Goal: Information Seeking & Learning: Check status

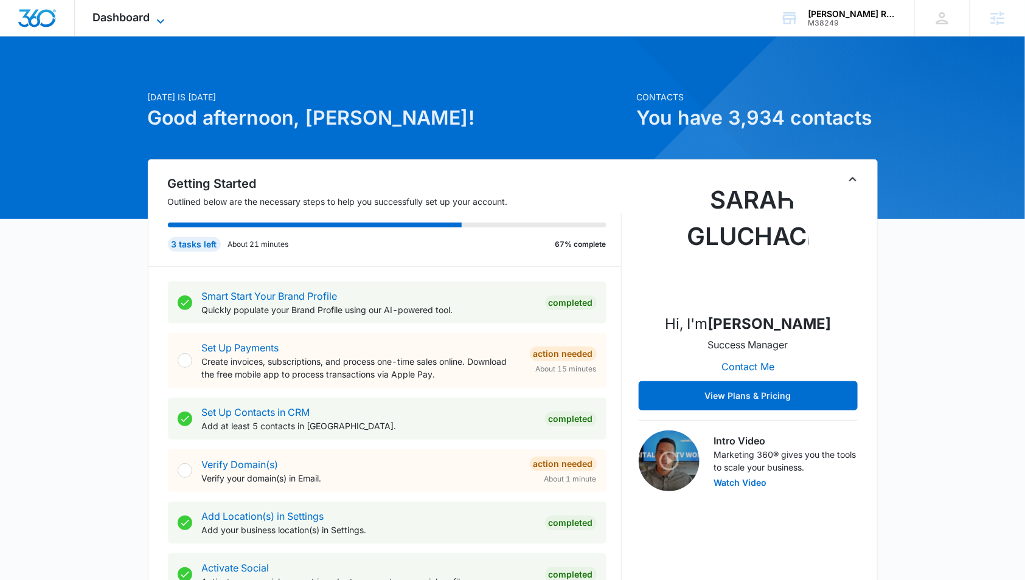
click at [129, 23] on span "Dashboard" at bounding box center [121, 17] width 57 height 13
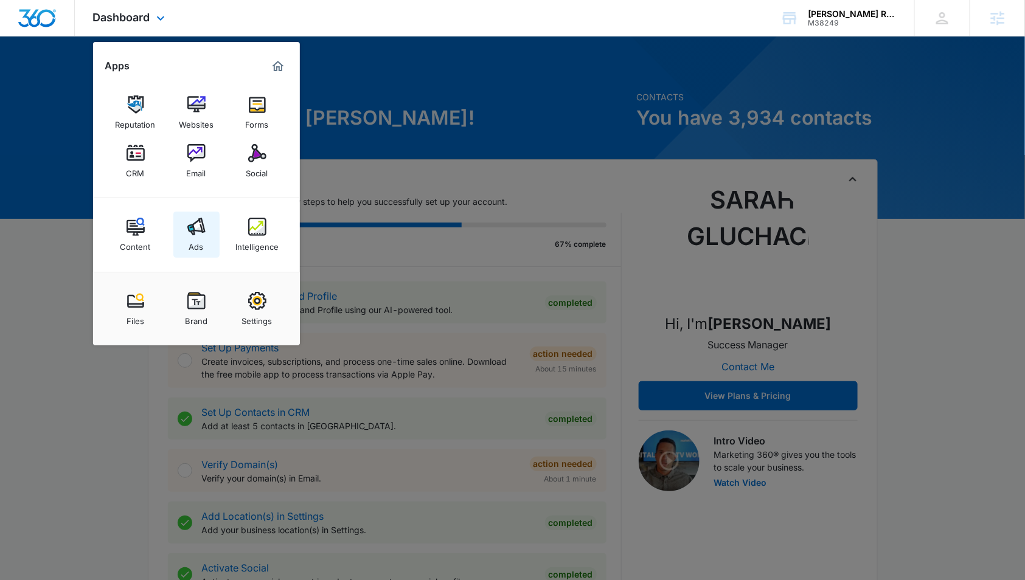
click at [184, 231] on link "Ads" at bounding box center [196, 235] width 46 height 46
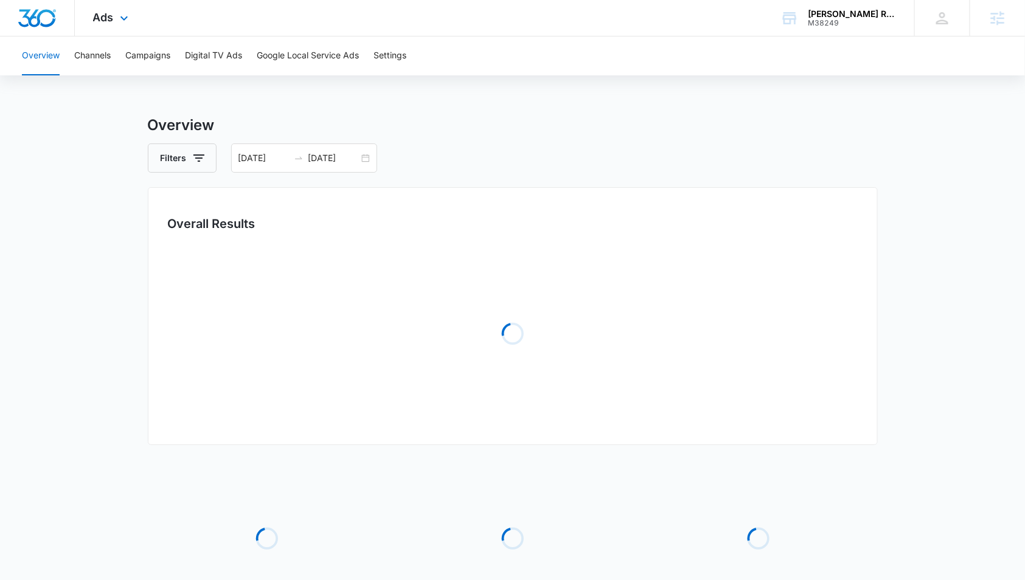
click at [286, 30] on div "Ads Apps Reputation Websites Forms CRM Email Social Content Ads Intelligence Fi…" at bounding box center [512, 18] width 1025 height 36
click at [281, 57] on button "Google Local Service Ads" at bounding box center [308, 55] width 102 height 39
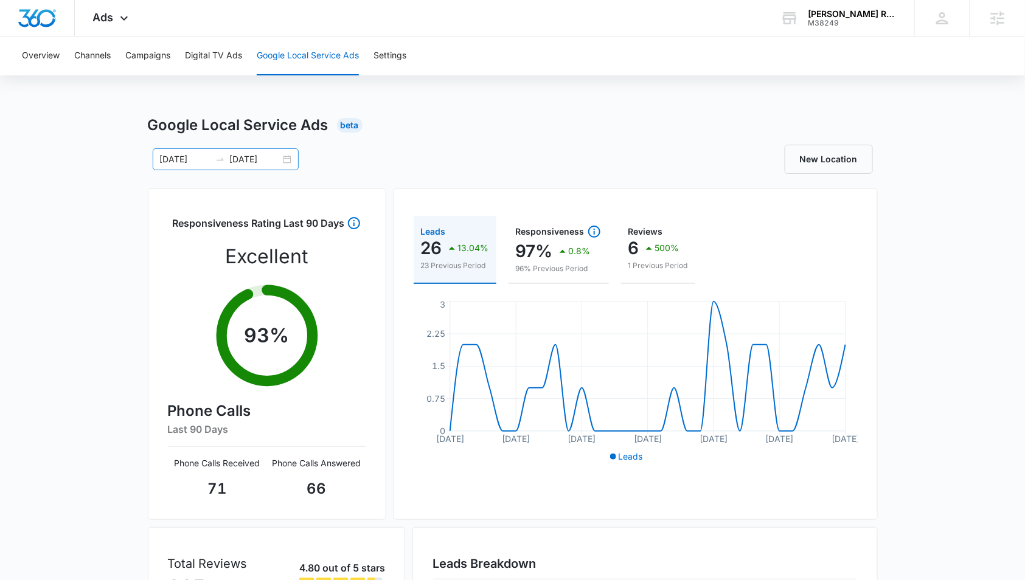
click at [298, 157] on div "09/02/2025 10/02/2025" at bounding box center [226, 159] width 146 height 22
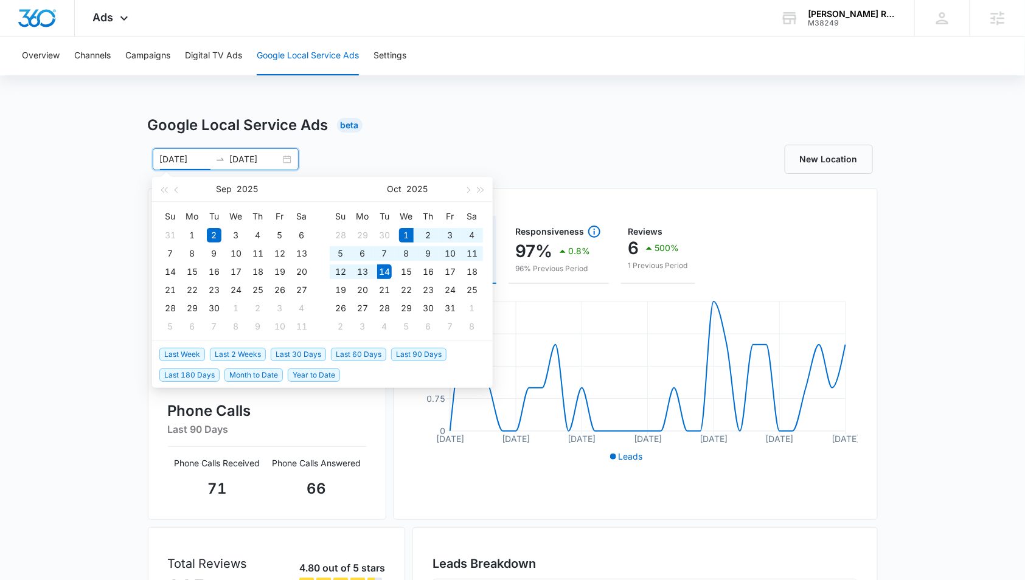
click at [240, 356] on span "Last 2 Weeks" at bounding box center [238, 354] width 56 height 13
type input "09/30/2025"
type input "10/14/2025"
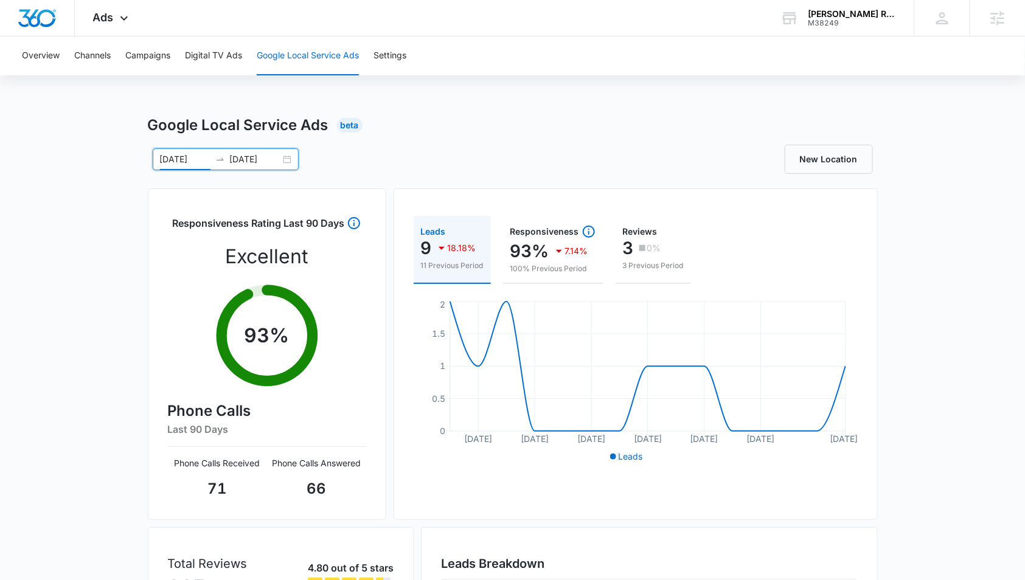
click at [293, 159] on div "09/30/2025 10/14/2025" at bounding box center [226, 159] width 146 height 22
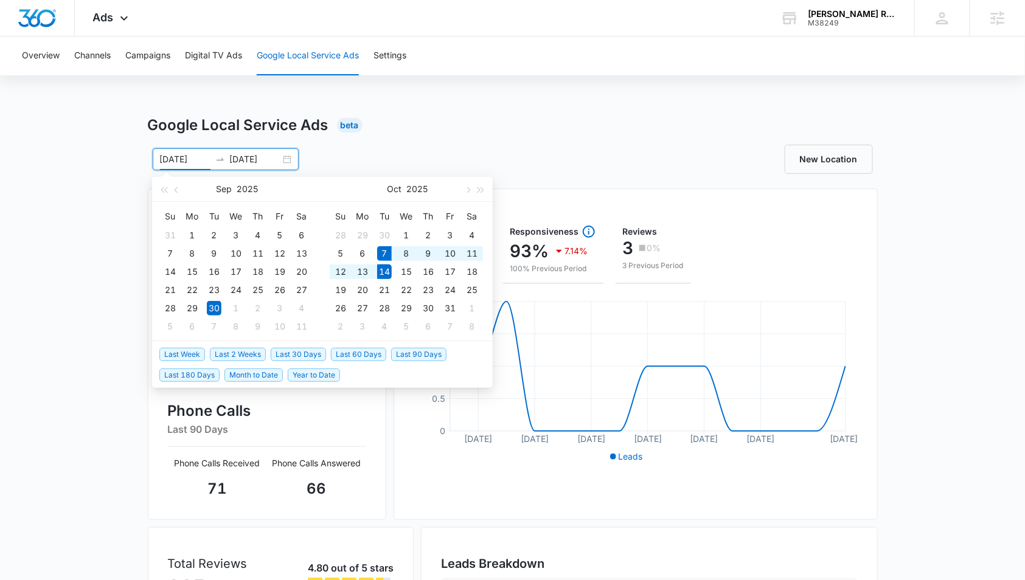
click at [192, 348] on span "Last Week" at bounding box center [182, 354] width 46 height 13
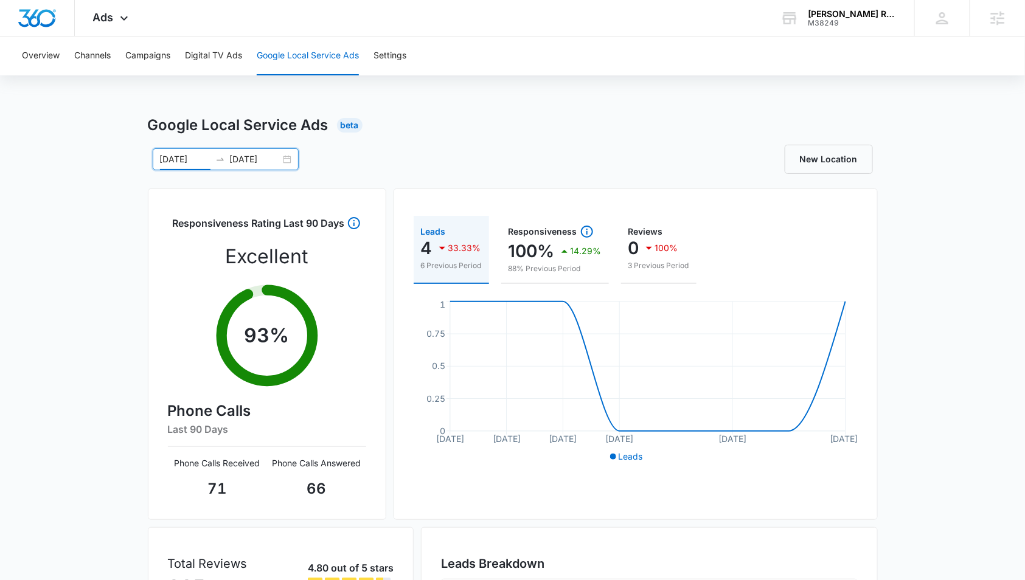
click at [294, 158] on div "10/07/2025 10/14/2025" at bounding box center [226, 159] width 146 height 22
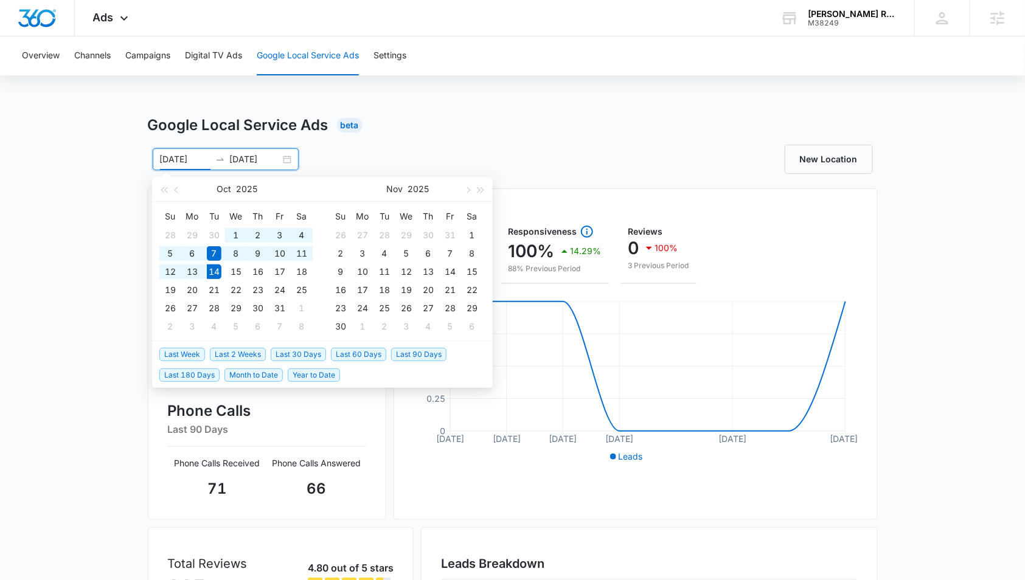
click at [308, 355] on span "Last 30 Days" at bounding box center [298, 354] width 55 height 13
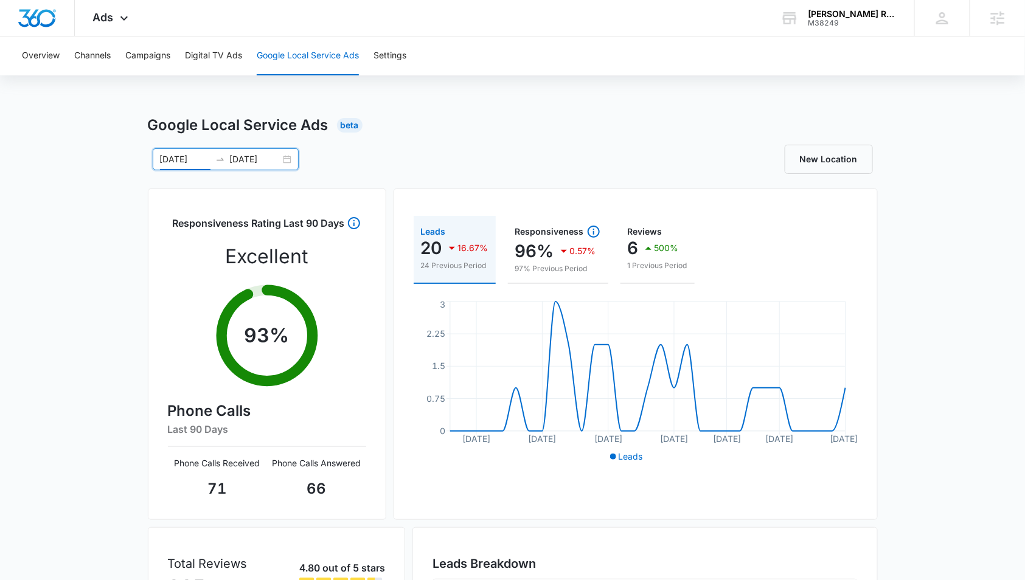
click at [282, 165] on div "09/14/2025 10/14/2025" at bounding box center [226, 159] width 146 height 22
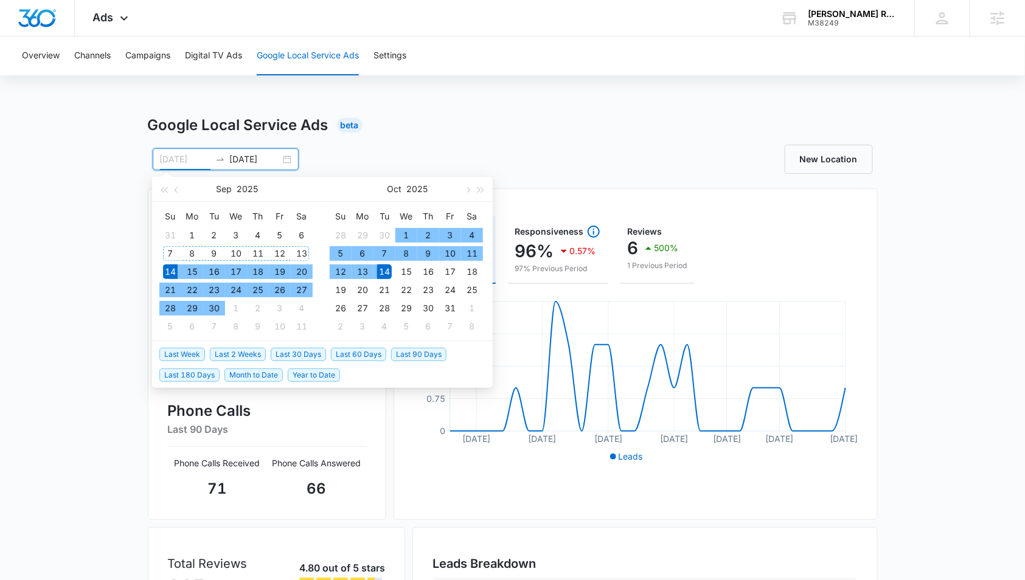
type input "09/14/2025"
click at [169, 268] on div "14" at bounding box center [170, 272] width 15 height 15
type input "09/30/2025"
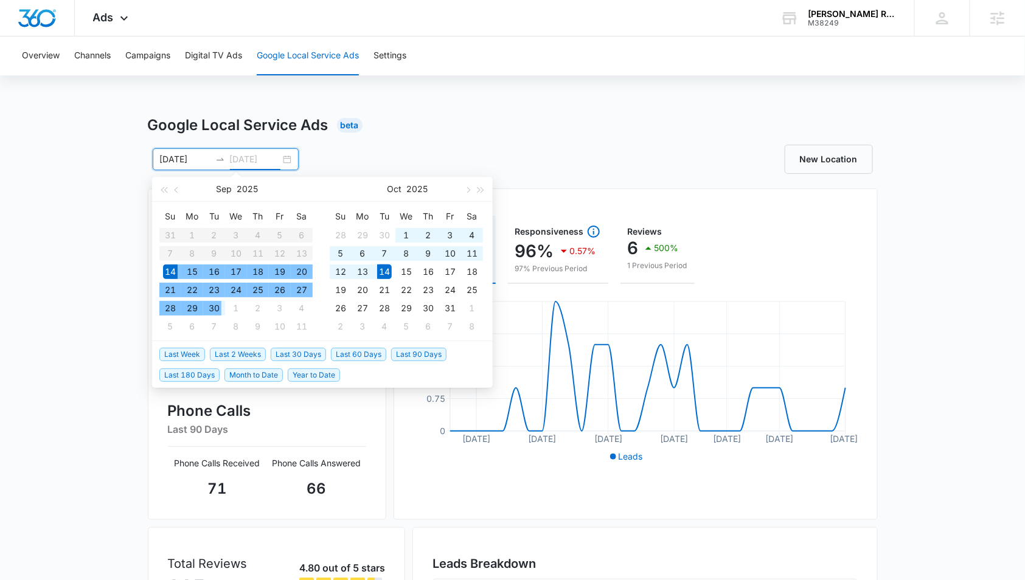
click at [214, 310] on div "30" at bounding box center [214, 308] width 15 height 15
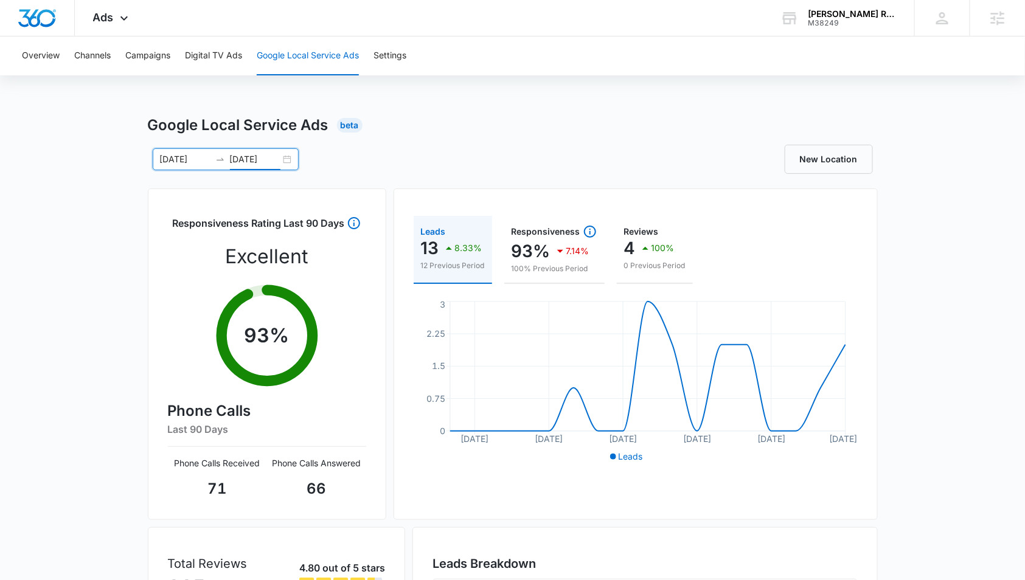
click at [287, 161] on div "09/14/2025 09/30/2025" at bounding box center [226, 159] width 146 height 22
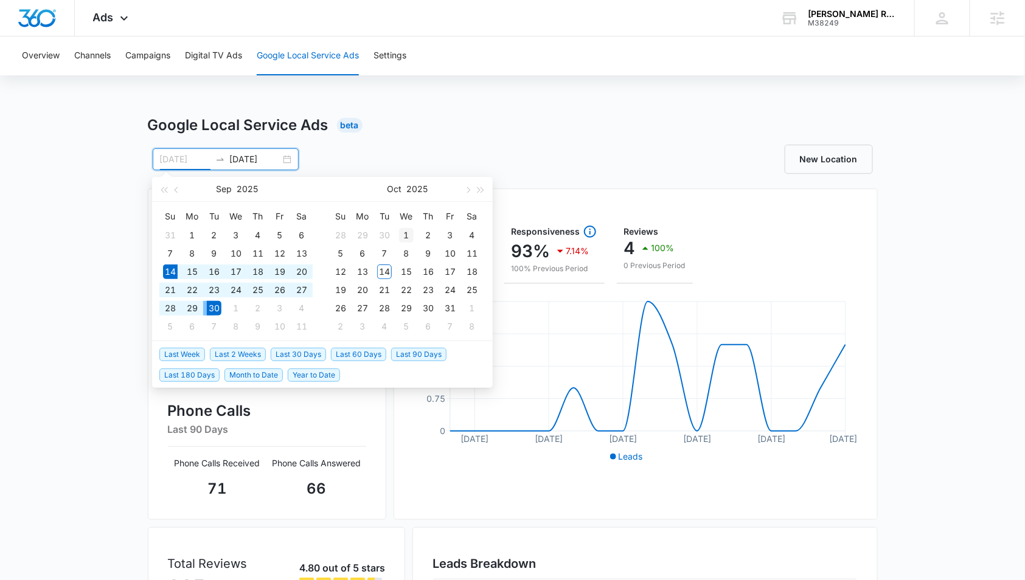
type input "10/01/2025"
click at [403, 235] on div "1" at bounding box center [406, 235] width 15 height 15
type input "10/14/2025"
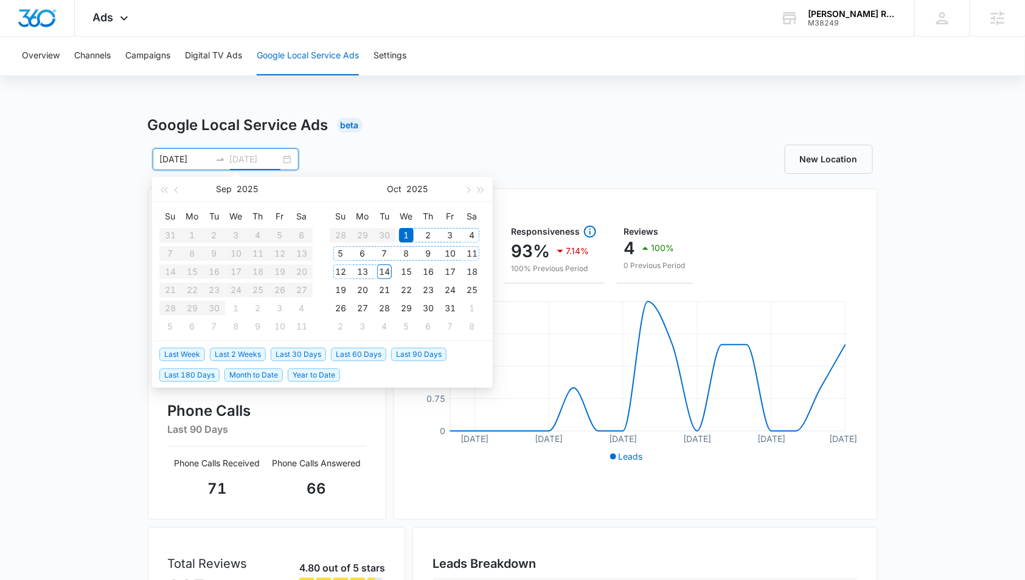
click at [383, 267] on div "14" at bounding box center [384, 272] width 15 height 15
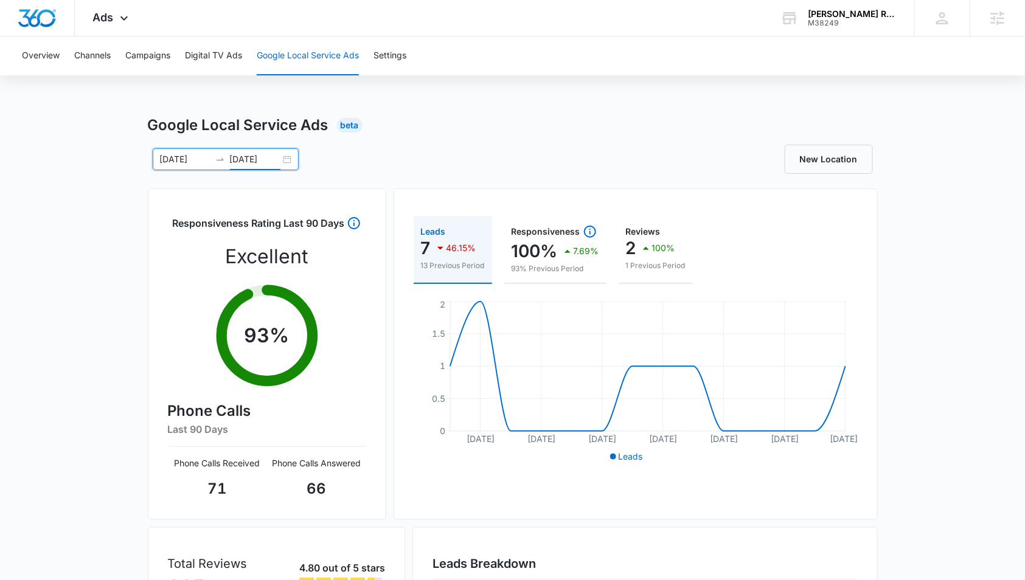
click at [289, 157] on div "10/01/2025 10/14/2025" at bounding box center [226, 159] width 146 height 22
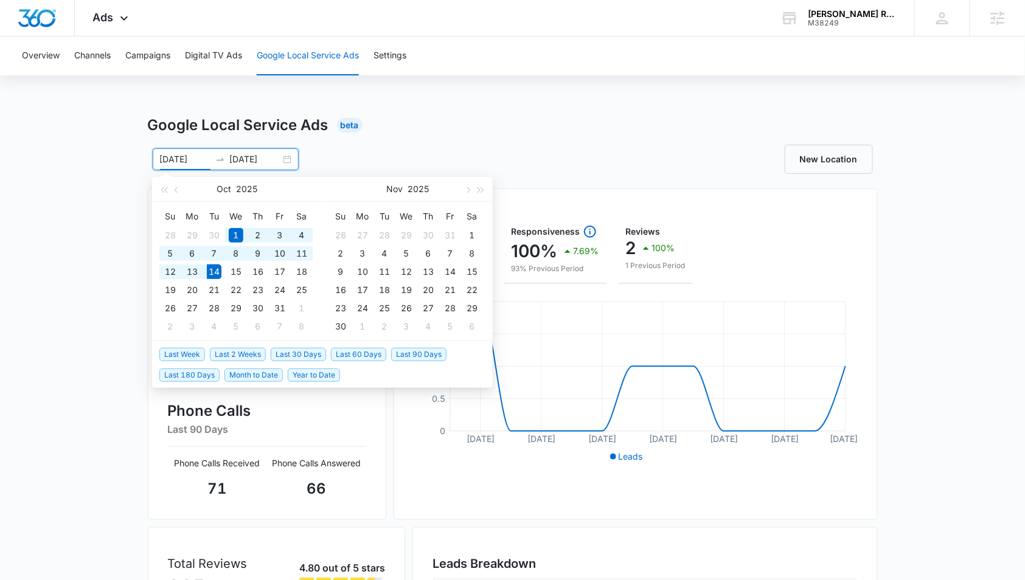
click at [235, 354] on span "Last 2 Weeks" at bounding box center [238, 354] width 56 height 13
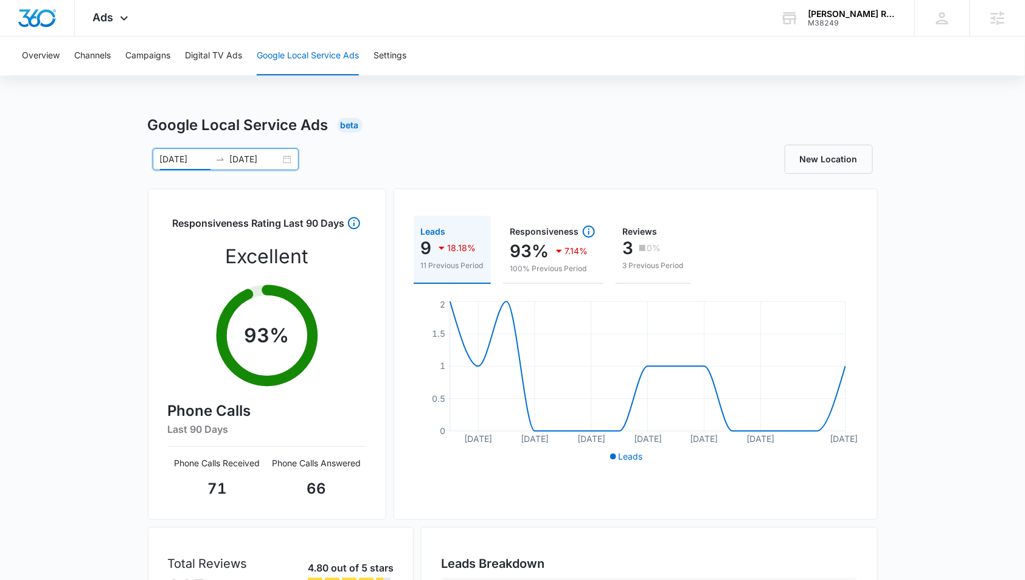
click at [283, 162] on div "09/30/2025 10/14/2025" at bounding box center [226, 159] width 146 height 22
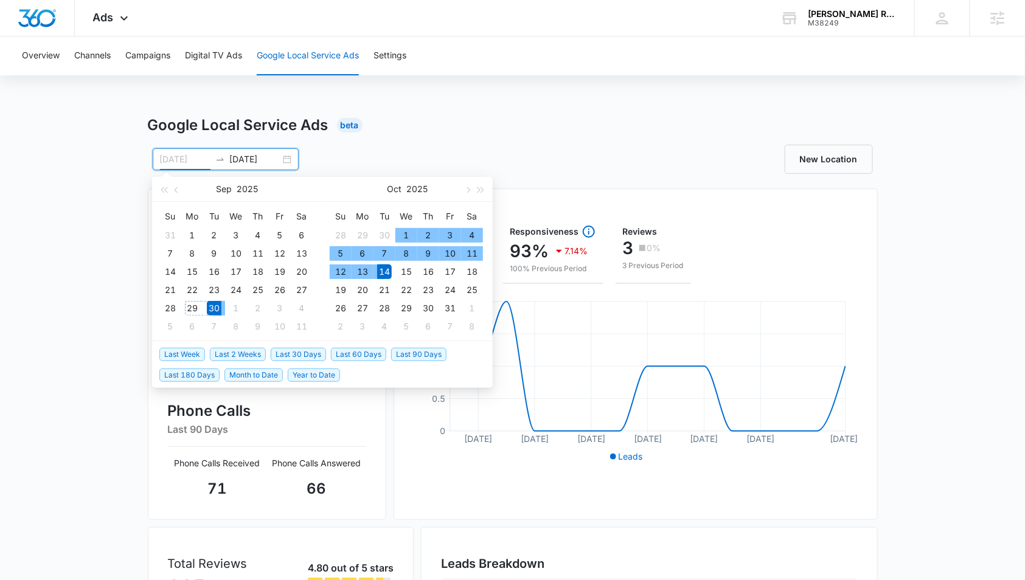
type input "09/30/2025"
click at [213, 310] on div "30" at bounding box center [214, 308] width 15 height 15
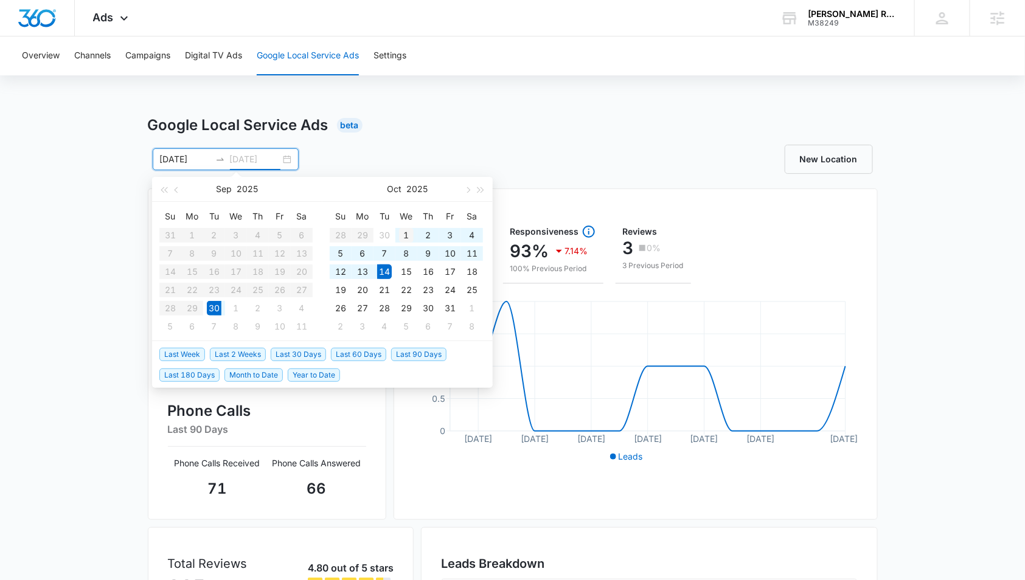
type input "10/01/2025"
click at [400, 230] on div "1" at bounding box center [406, 235] width 15 height 15
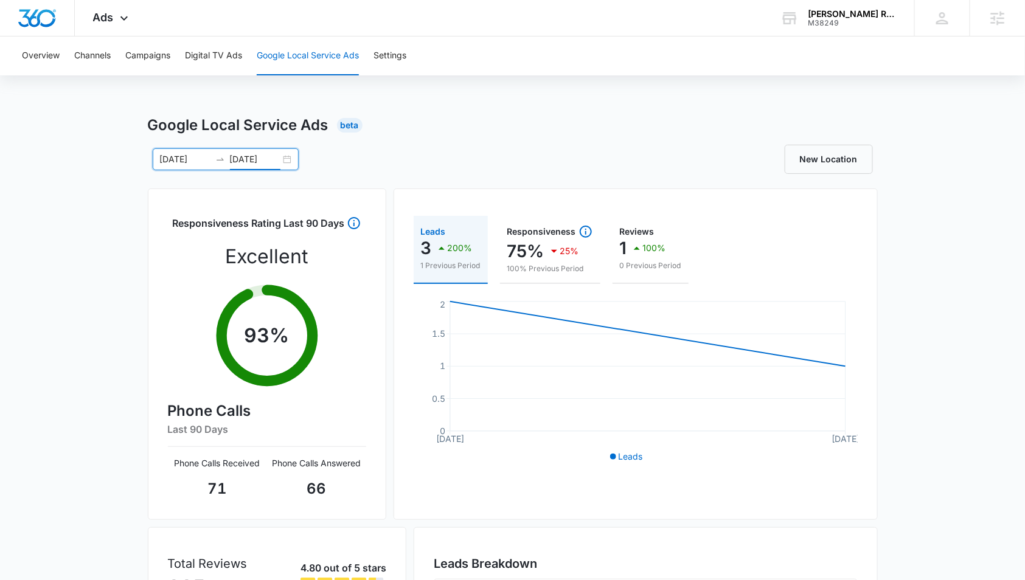
click at [291, 157] on div "09/30/2025 10/01/2025" at bounding box center [226, 159] width 146 height 22
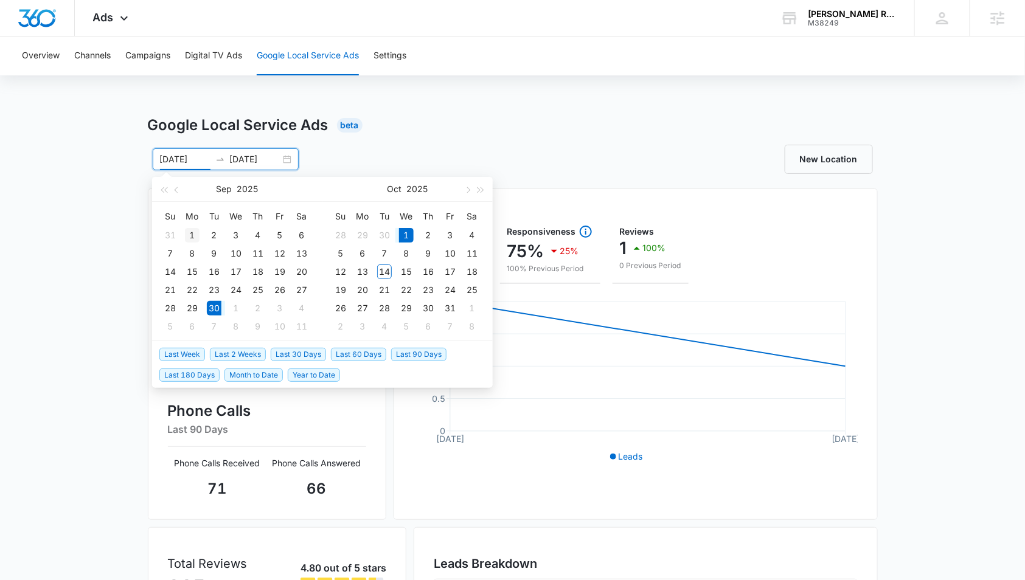
type input "09/01/2025"
click at [195, 235] on div "1" at bounding box center [192, 235] width 15 height 15
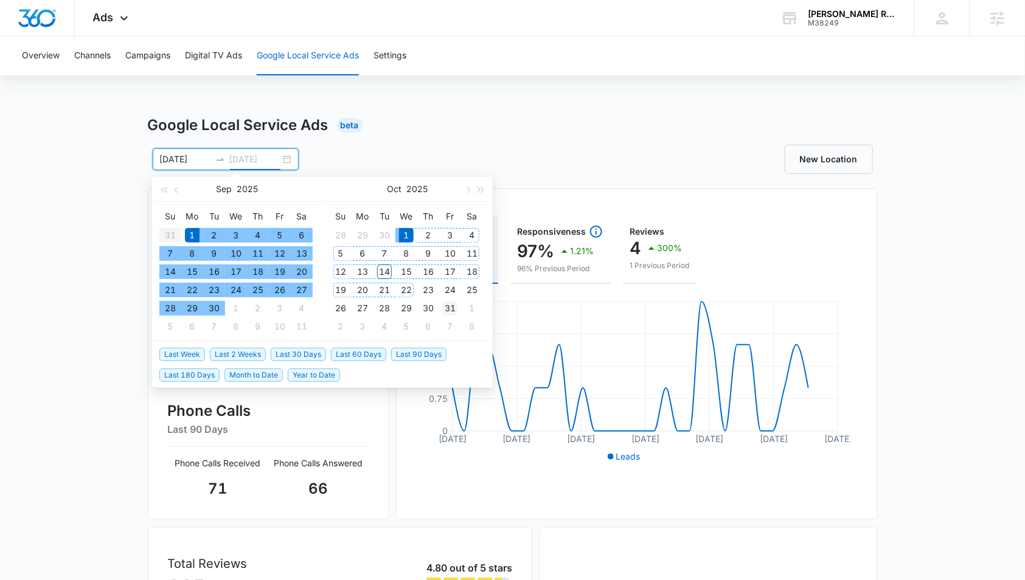
type input "10/31/2025"
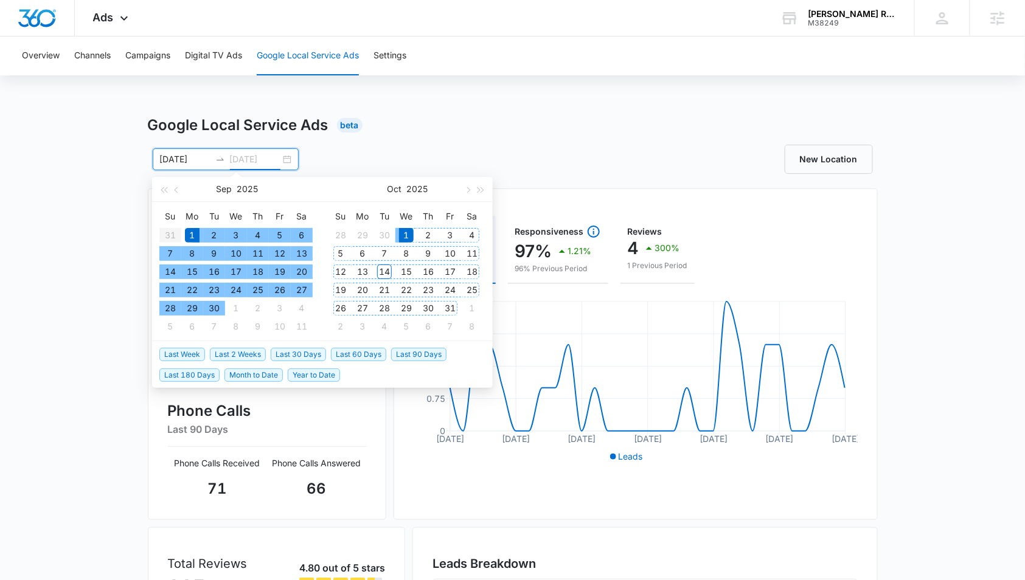
click at [445, 302] on div "31" at bounding box center [450, 308] width 15 height 15
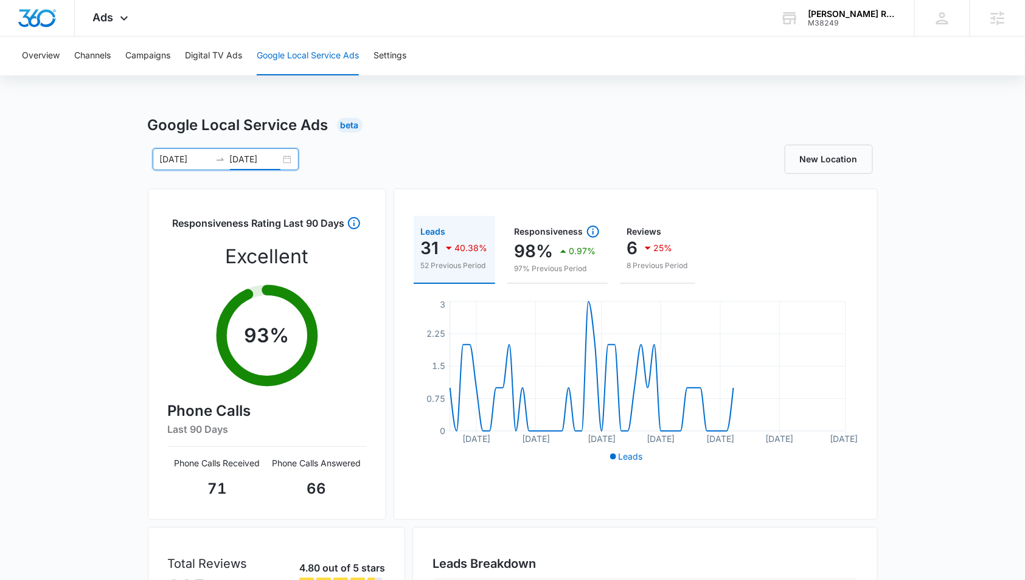
click at [289, 164] on div "09/01/2025 10/31/2025" at bounding box center [226, 159] width 146 height 22
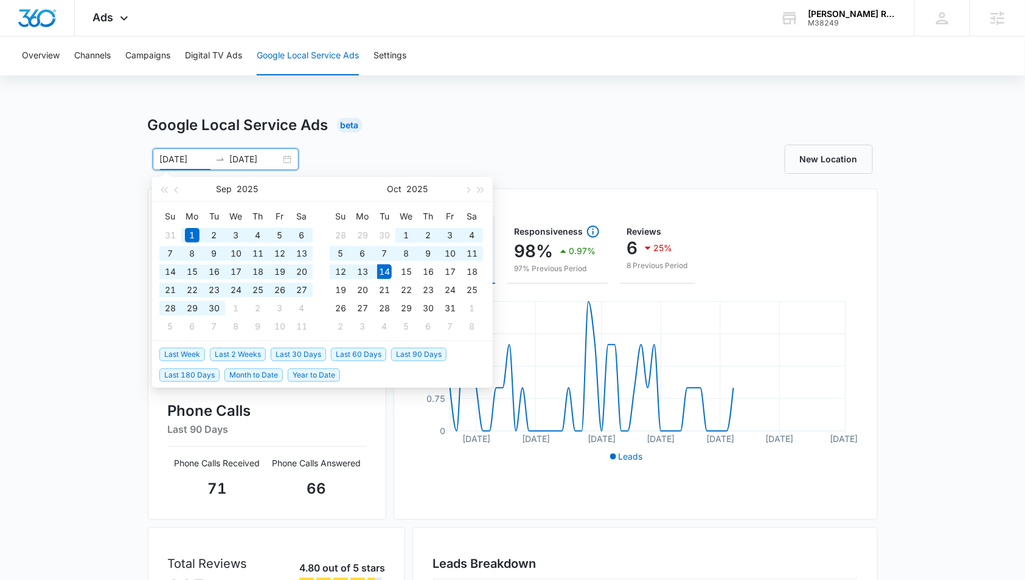
click at [352, 357] on span "Last 60 Days" at bounding box center [358, 354] width 55 height 13
type input "08/15/2025"
type input "10/14/2025"
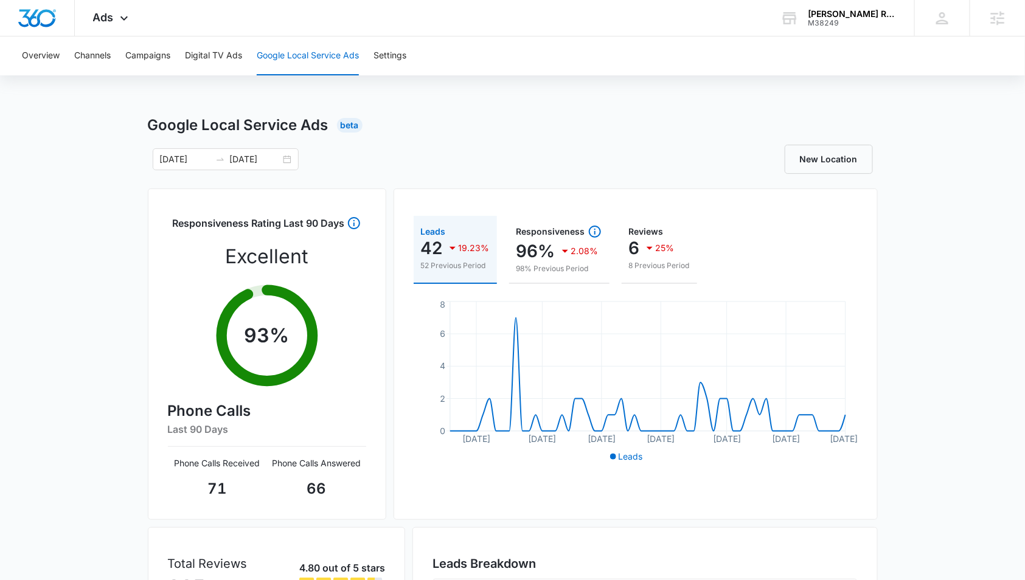
click at [644, 177] on div "Google Local Service Ads Beta 08/15/2025 10/14/2025 Aug 2025 Su Mo Tu We Th Fr …" at bounding box center [513, 430] width 730 height 633
click at [392, 178] on div "Google Local Service Ads Beta 08/15/2025 10/14/2025 Aug 2025 Su Mo Tu We Th Fr …" at bounding box center [513, 430] width 730 height 633
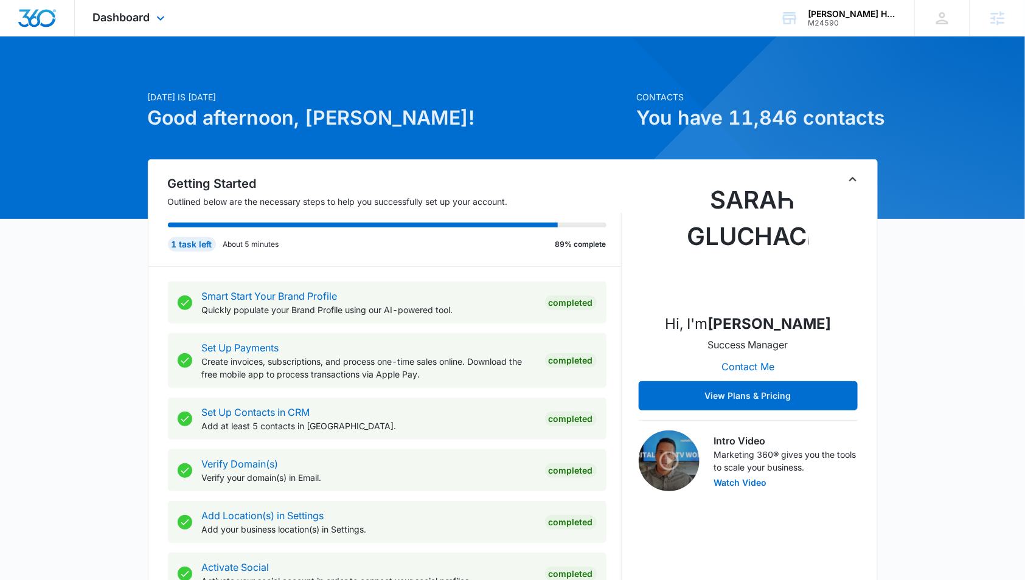
click at [144, 35] on div "Dashboard Apps Reputation Websites Forms CRM Email Social Shop Payments POS Con…" at bounding box center [130, 18] width 111 height 36
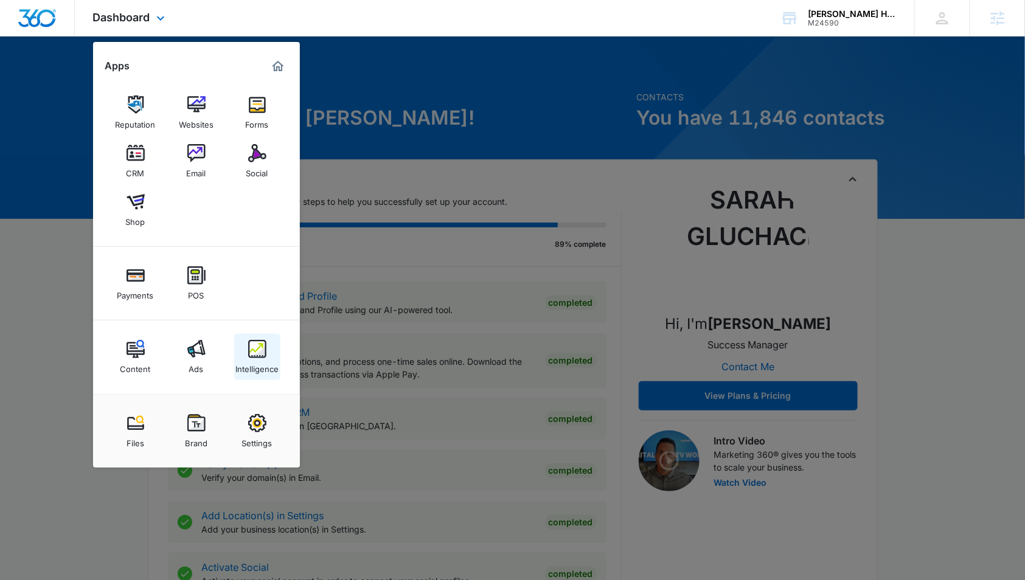
click at [255, 363] on div "Intelligence" at bounding box center [256, 366] width 43 height 16
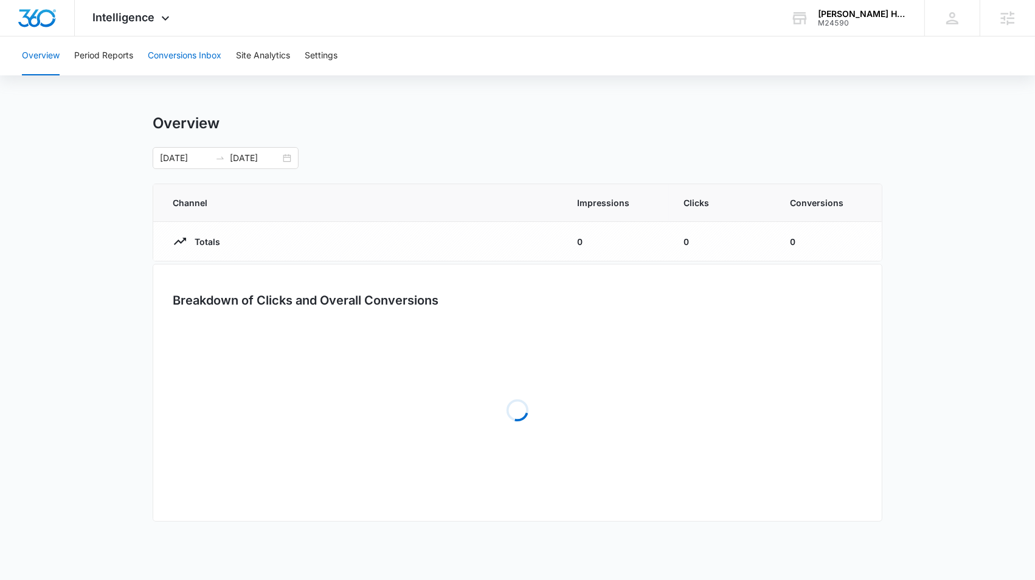
click at [182, 50] on button "Conversions Inbox" at bounding box center [185, 55] width 74 height 39
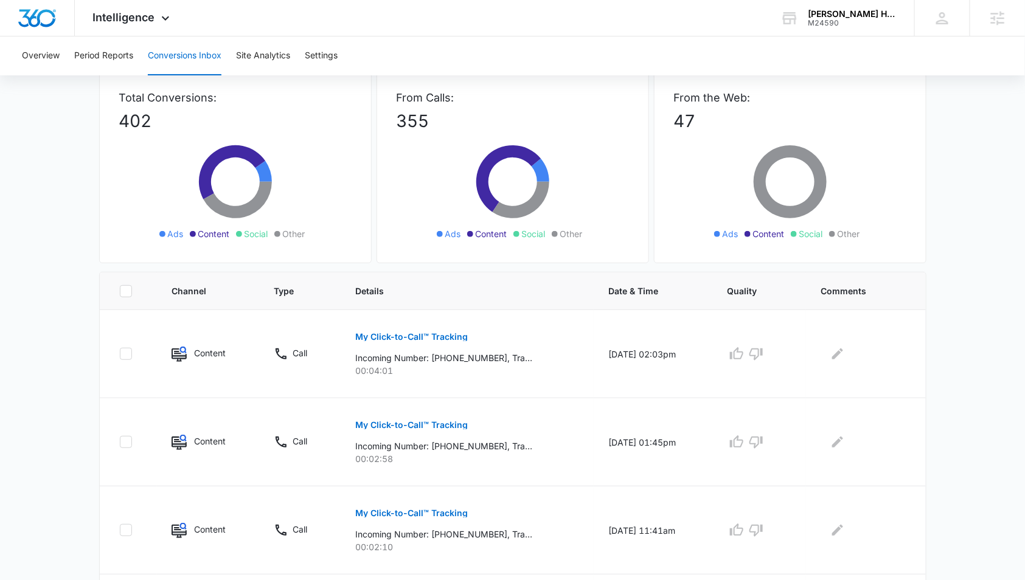
scroll to position [140, 0]
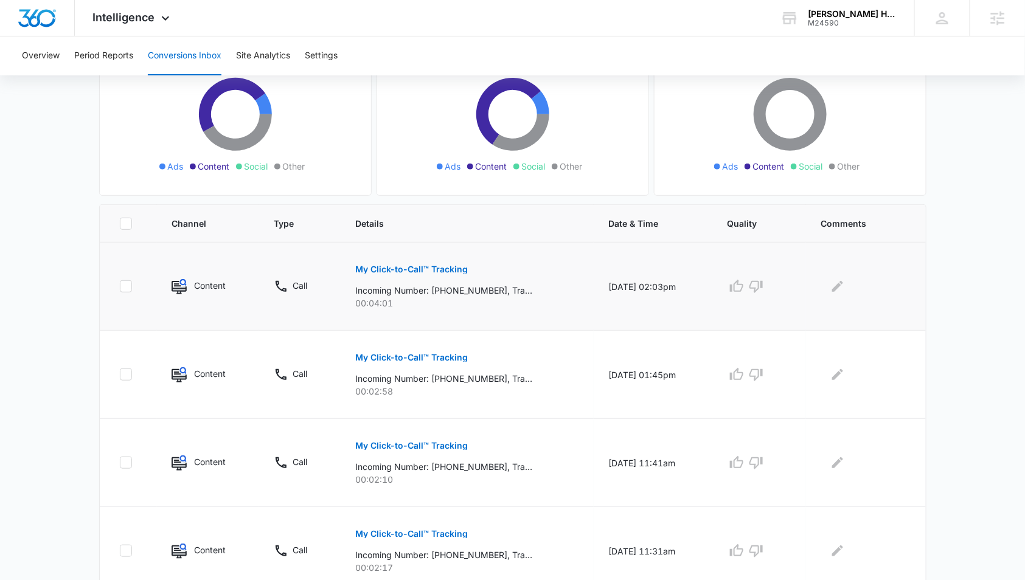
click at [404, 263] on button "My Click-to-Call™ Tracking" at bounding box center [412, 269] width 113 height 29
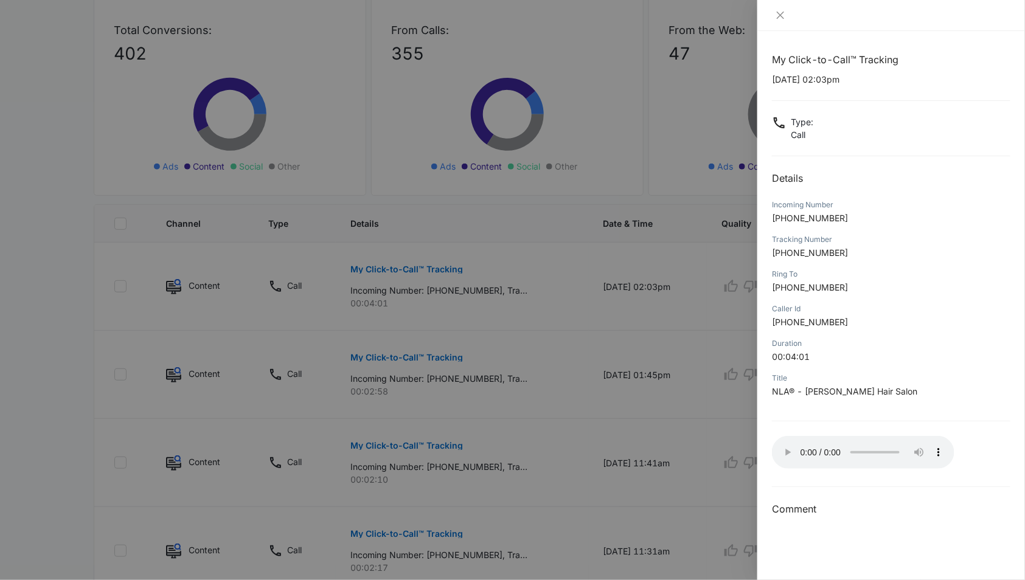
click at [687, 439] on div at bounding box center [512, 290] width 1025 height 580
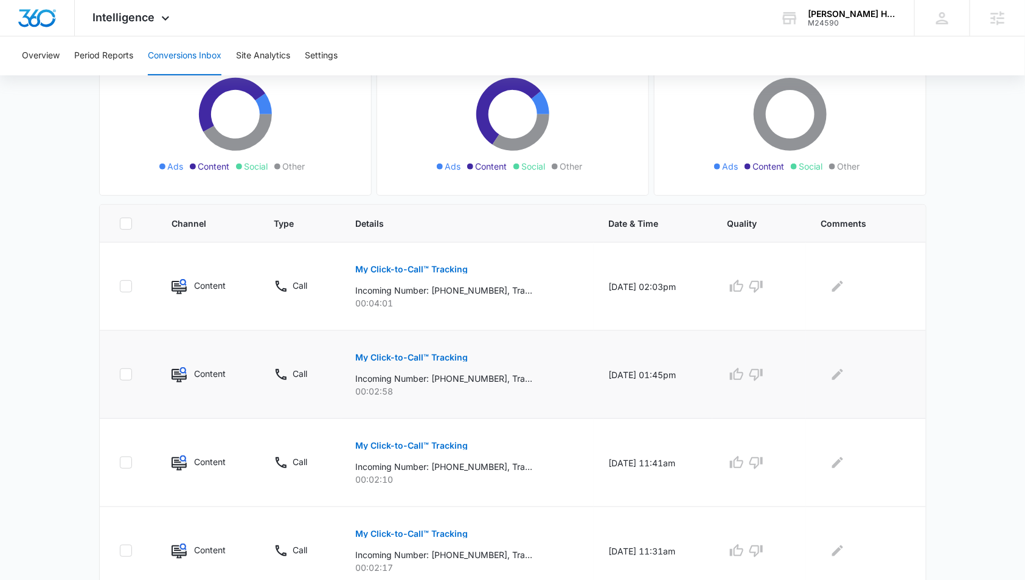
click at [442, 372] on p "Incoming Number: +16462842982, Tracking Number: +12124021344, Ring To: +1212883…" at bounding box center [444, 378] width 177 height 13
click at [446, 359] on p "My Click-to-Call™ Tracking" at bounding box center [412, 357] width 113 height 9
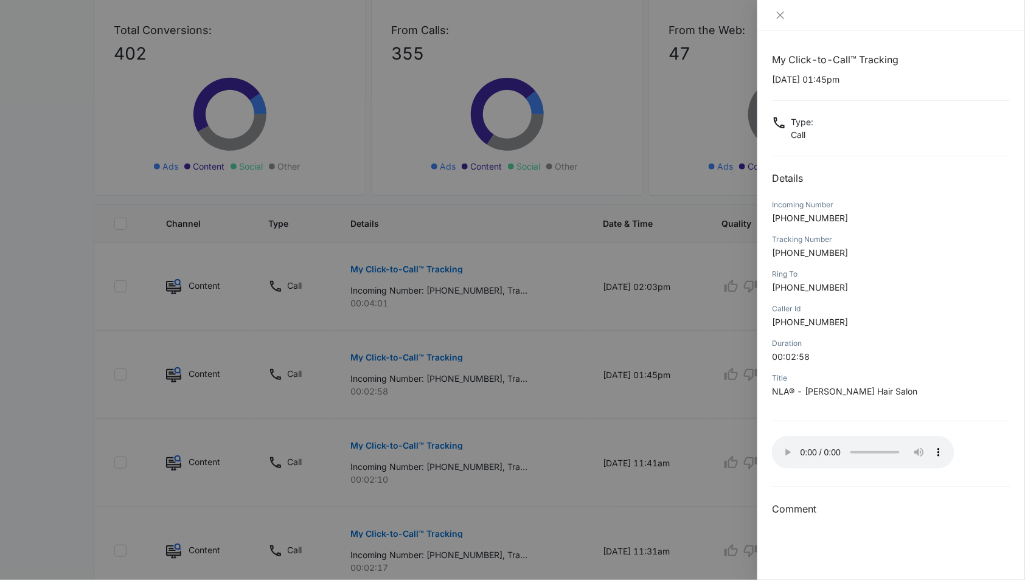
click at [397, 302] on div at bounding box center [512, 290] width 1025 height 580
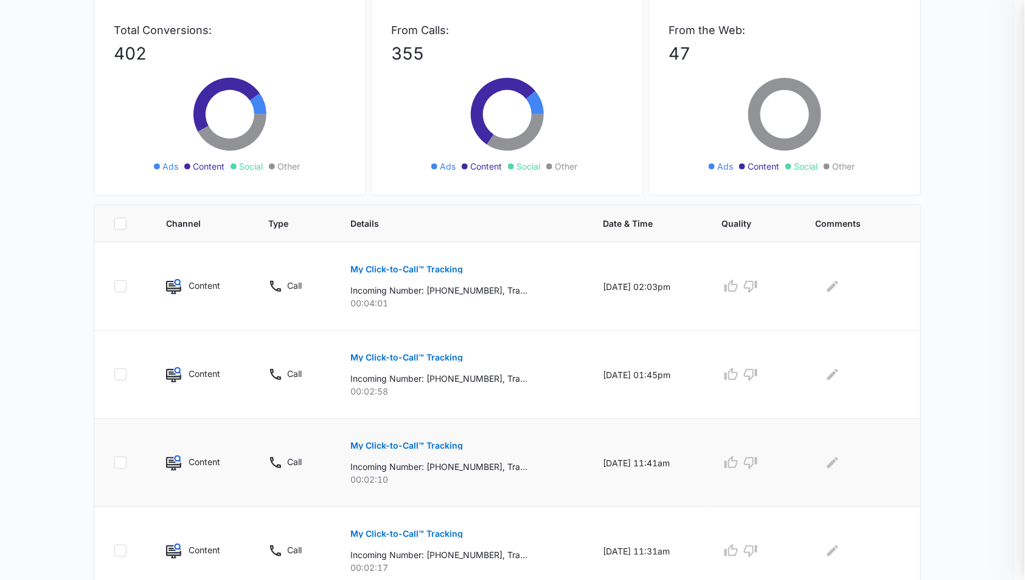
scroll to position [143, 0]
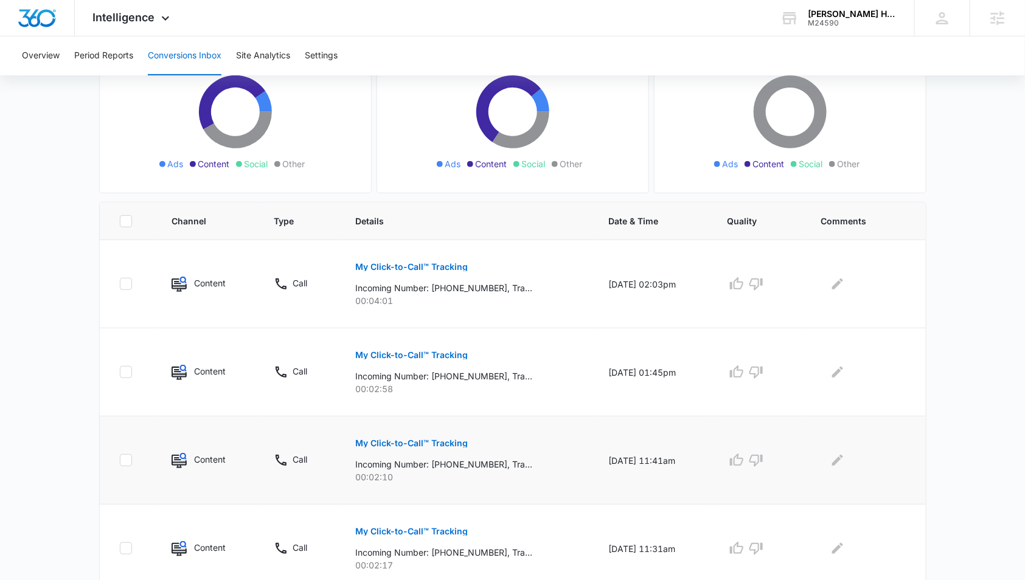
click at [409, 450] on button "My Click-to-Call™ Tracking" at bounding box center [412, 443] width 113 height 29
